Goal: Information Seeking & Learning: Learn about a topic

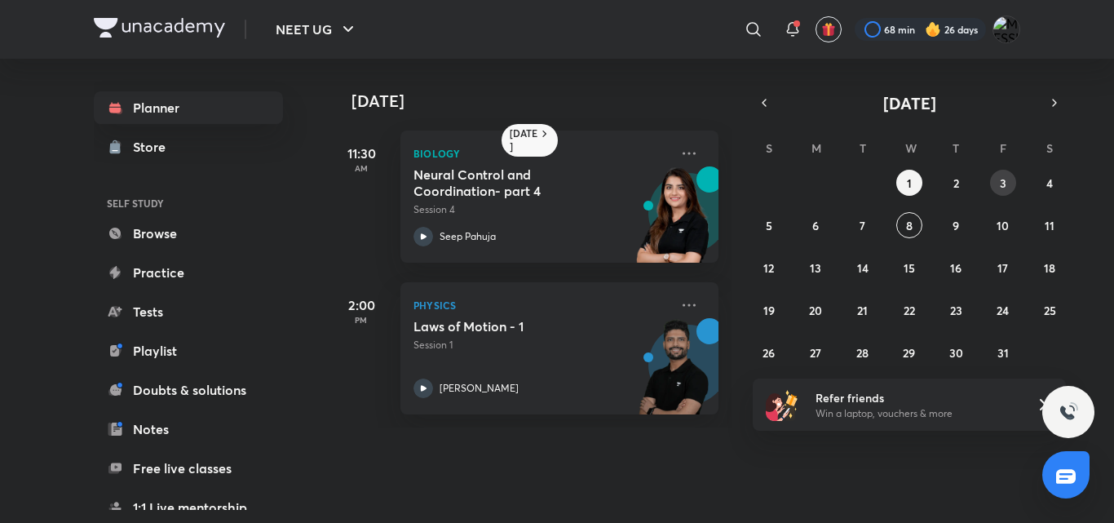
click at [1000, 195] on button "3" at bounding box center [1003, 183] width 26 height 26
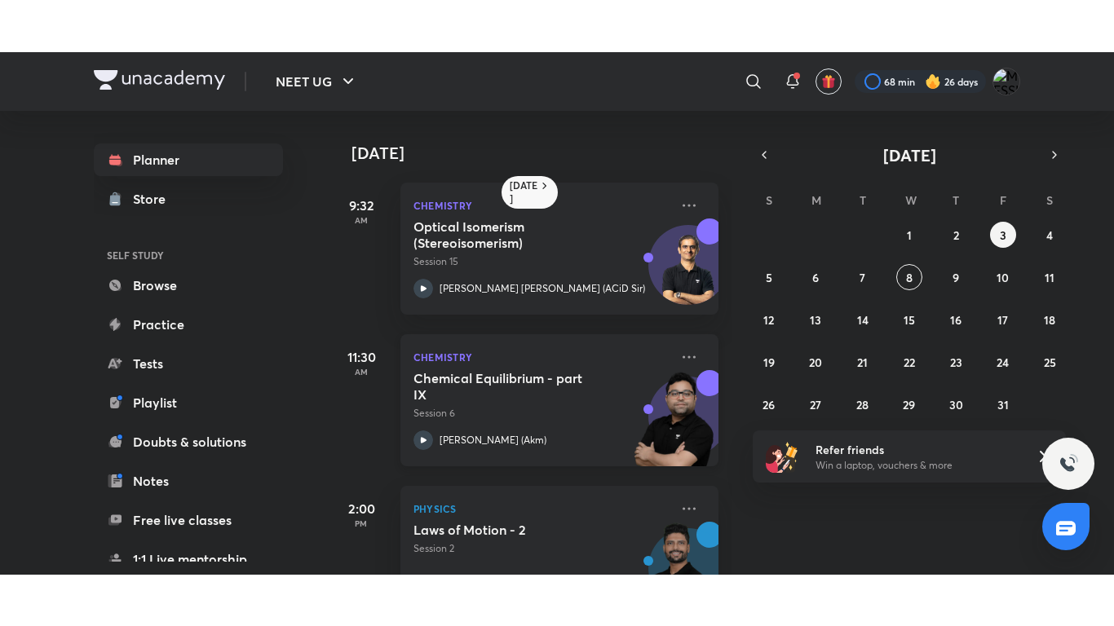
scroll to position [68, 0]
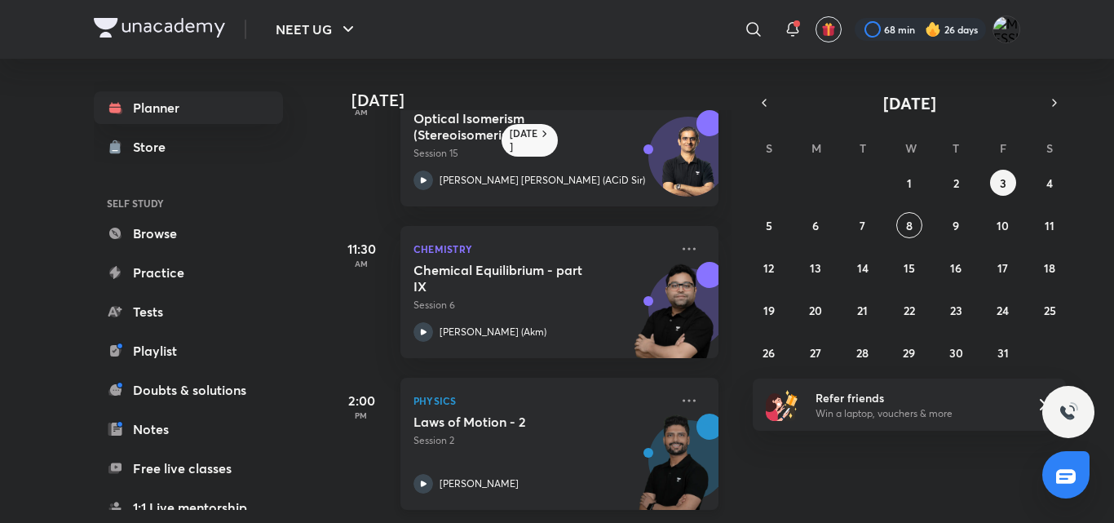
click at [502, 474] on div "[PERSON_NAME]" at bounding box center [541, 484] width 256 height 20
